Goal: Information Seeking & Learning: Learn about a topic

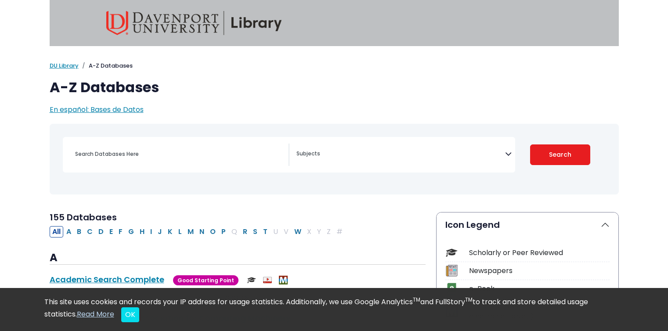
select select "Database Subject Filter"
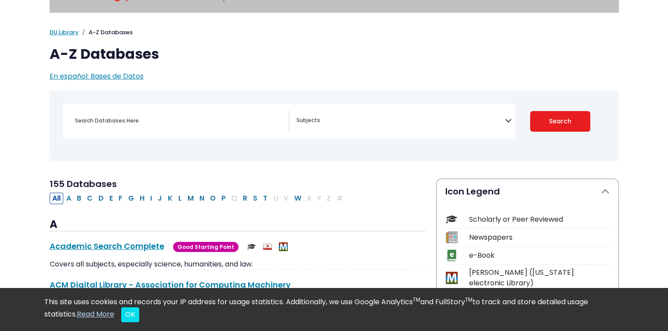
scroll to position [33, 0]
click at [202, 121] on input "Search database by title or keyword" at bounding box center [179, 120] width 219 height 13
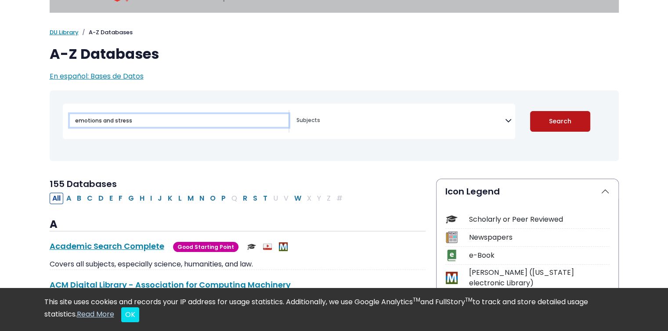
type input "emotions and stress"
click at [550, 126] on button "Search" at bounding box center [560, 121] width 60 height 21
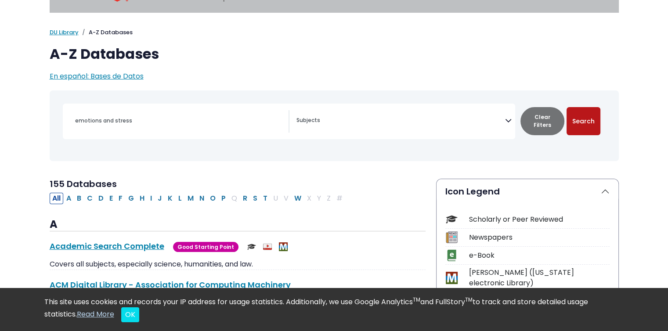
select select "Database Subject Filter"
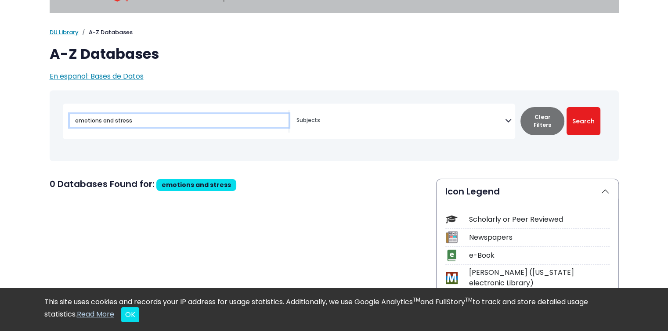
drag, startPoint x: 114, startPoint y: 122, endPoint x: 51, endPoint y: 123, distance: 63.3
click at [51, 123] on div "Toggle search filters navigation Travel" at bounding box center [334, 126] width 569 height 64
type input "stress"
click at [567, 107] on button "Search" at bounding box center [584, 121] width 34 height 28
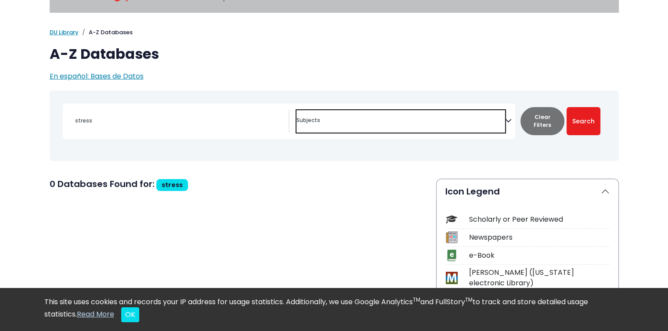
click at [386, 125] on span "Search filters" at bounding box center [401, 121] width 209 height 22
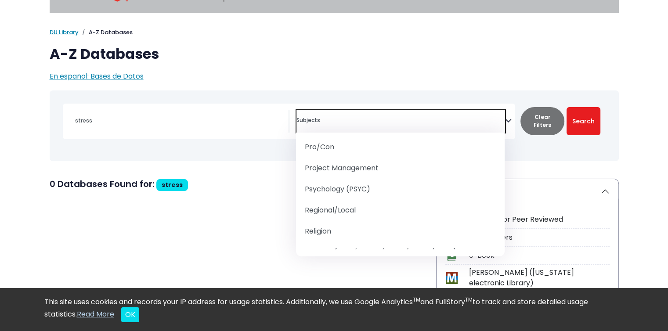
scroll to position [984, 0]
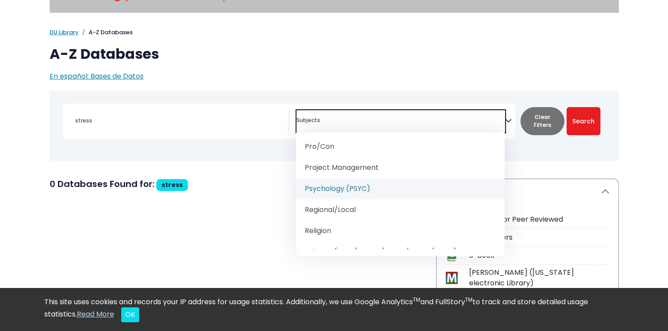
select select "232691"
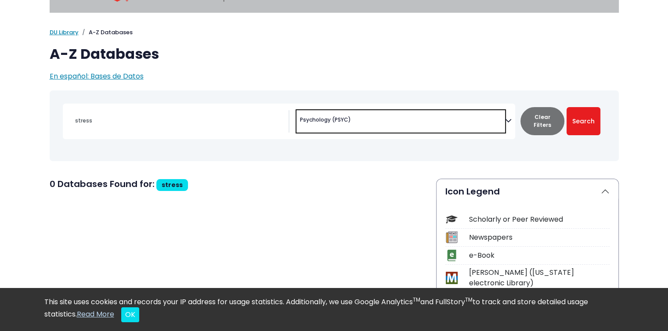
scroll to position [527, 0]
click at [589, 127] on button "Search" at bounding box center [584, 121] width 34 height 28
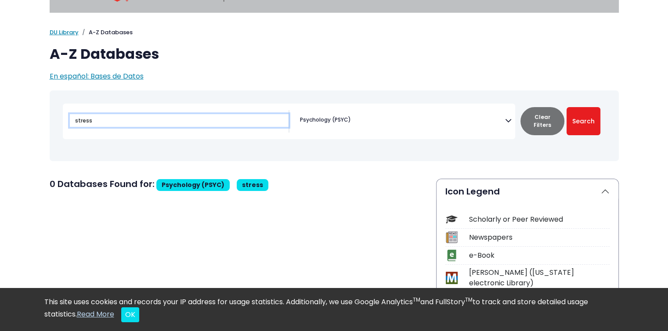
drag, startPoint x: 133, startPoint y: 121, endPoint x: 51, endPoint y: 115, distance: 82.0
click at [51, 115] on div "Toggle search filters navigation stress" at bounding box center [334, 126] width 569 height 64
click at [567, 107] on button "Search" at bounding box center [584, 121] width 34 height 28
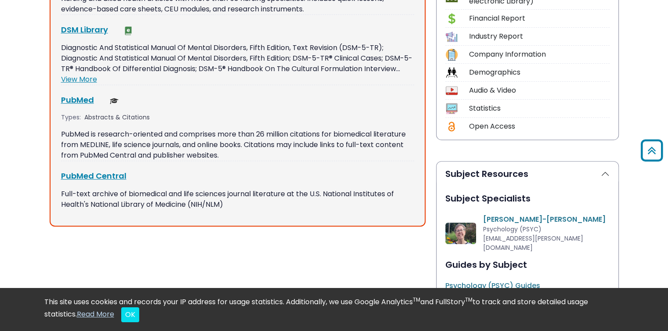
scroll to position [315, 0]
